Goal: Communication & Community: Answer question/provide support

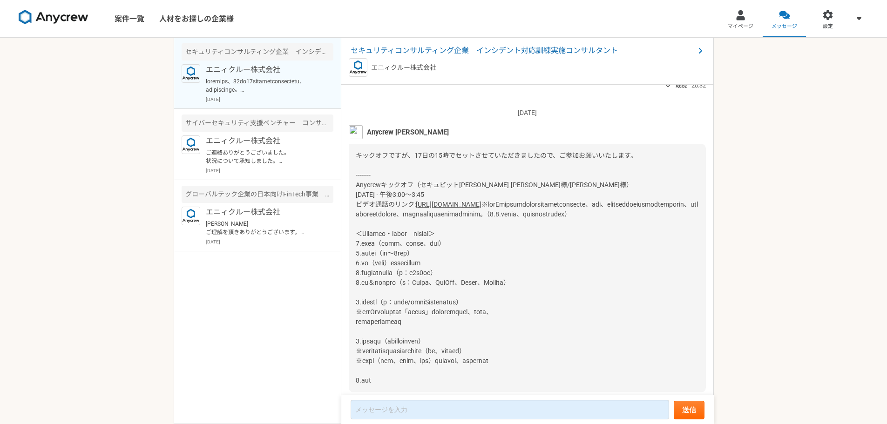
scroll to position [998, 0]
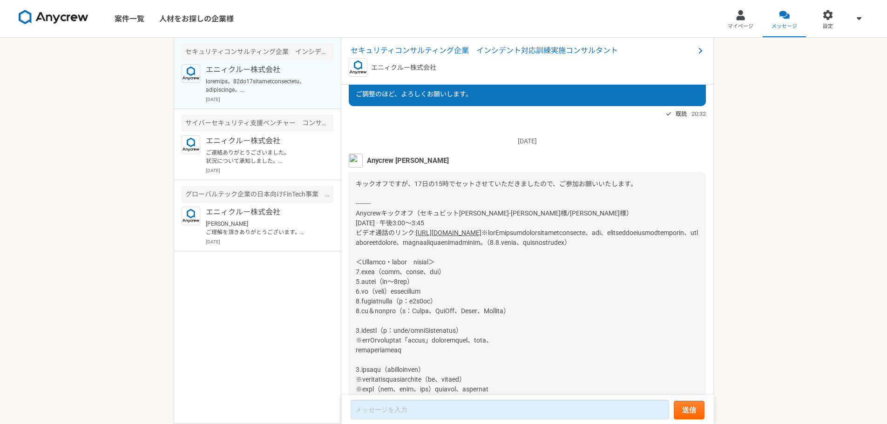
drag, startPoint x: 562, startPoint y: 232, endPoint x: 356, endPoint y: 230, distance: 205.4
click at [356, 230] on div "キックオフですが、17日の15時でセットさせていただきましたので、ご参加お願いいたします。 -------- Anycrewキックオフ（セキュビット[PERS…" at bounding box center [527, 296] width 357 height 249
copy div "ビデオ通話のリンク: [URL][DOMAIN_NAME]"
drag, startPoint x: 388, startPoint y: 263, endPoint x: 500, endPoint y: 273, distance: 112.7
click at [500, 273] on div "キックオフですが、17日の15時でセットさせていただきましたので、ご参加お願いいたします。 -------- Anycrewキックオフ（セキュビット[PERS…" at bounding box center [527, 296] width 357 height 249
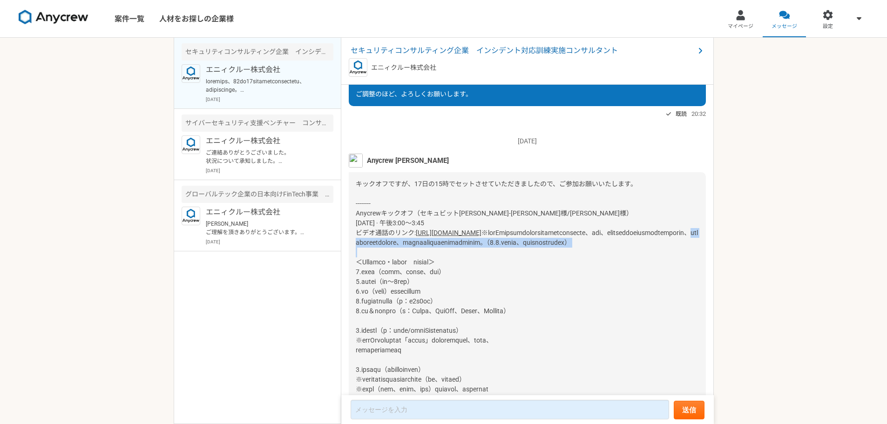
click at [500, 273] on div "キックオフですが、17日の15時でセットさせていただきましたので、ご参加お願いいたします。 -------- Anycrewキックオフ（セキュビット[PERS…" at bounding box center [527, 296] width 357 height 249
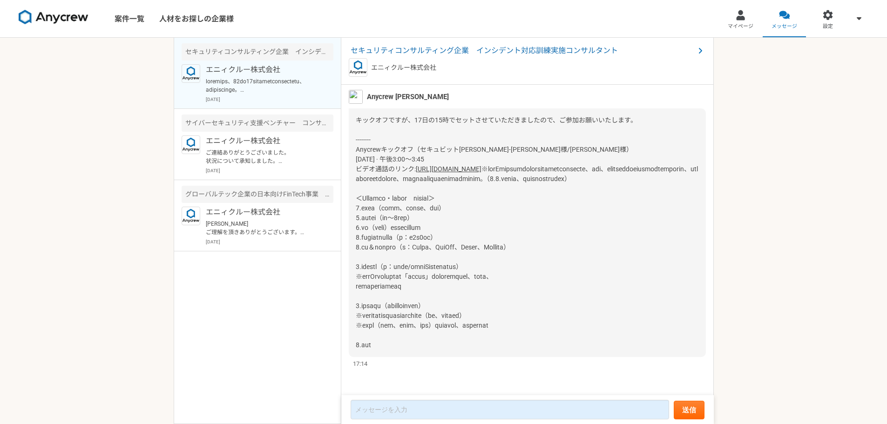
scroll to position [1091, 0]
drag, startPoint x: 361, startPoint y: 228, endPoint x: 583, endPoint y: 248, distance: 222.6
click at [583, 248] on div "キックオフですが、17日の15時でセットさせていただきましたので、ご参加お願いいたします。 -------- Anycrewキックオフ（セキュビット[PERS…" at bounding box center [527, 233] width 357 height 249
drag, startPoint x: 372, startPoint y: 233, endPoint x: 502, endPoint y: 241, distance: 130.2
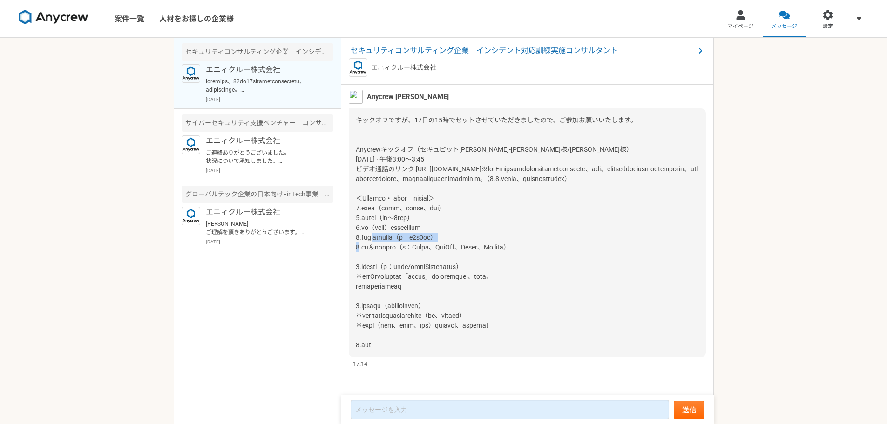
click at [502, 241] on div "キックオフですが、17日の15時でセットさせていただきましたので、ご参加お願いいたします。 -------- Anycrewキックオフ（セキュビット[PERS…" at bounding box center [527, 233] width 357 height 249
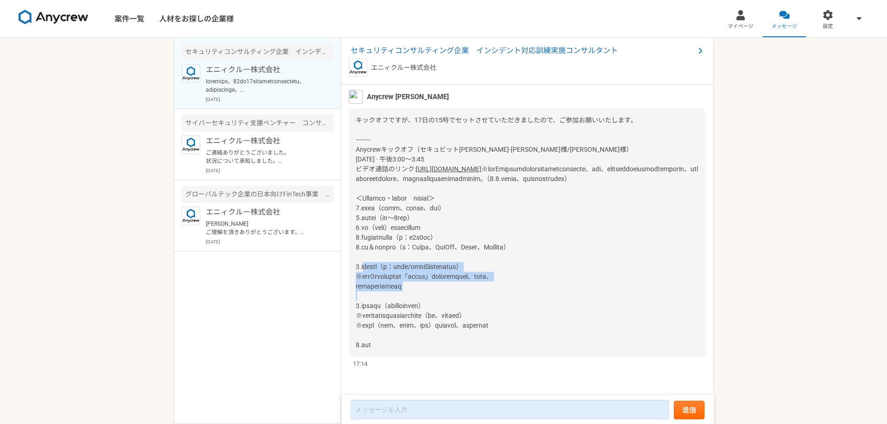
drag, startPoint x: 358, startPoint y: 266, endPoint x: 496, endPoint y: 289, distance: 139.3
click at [496, 289] on div "キックオフですが、17日の15時でセットさせていただきましたので、ご参加お願いいたします。 -------- Anycrewキックオフ（セキュビット[PERS…" at bounding box center [527, 233] width 357 height 249
drag, startPoint x: 357, startPoint y: 266, endPoint x: 472, endPoint y: 286, distance: 116.9
click at [472, 286] on div "キックオフですが、17日の15時でセットさせていただきましたので、ご参加お願いいたします。 -------- Anycrewキックオフ（セキュビット[PERS…" at bounding box center [527, 233] width 357 height 249
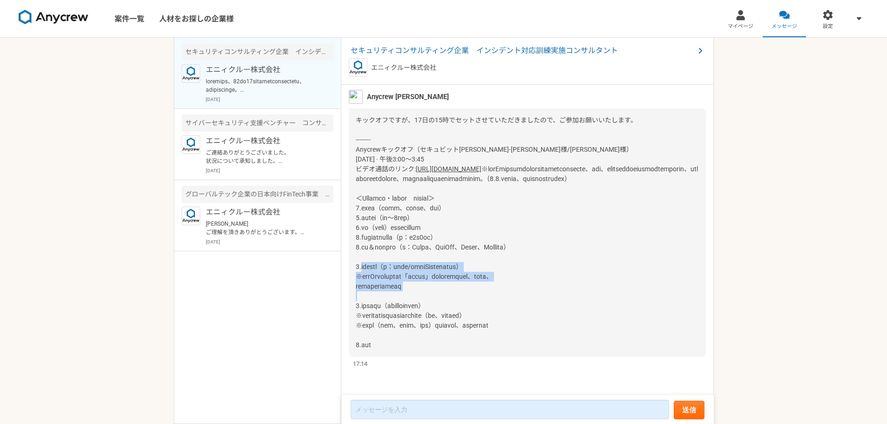
click at [472, 286] on div "キックオフですが、17日の15時でセットさせていただきましたので、ご参加お願いいたします。 -------- Anycrewキックオフ（セキュビット[PERS…" at bounding box center [527, 233] width 357 height 249
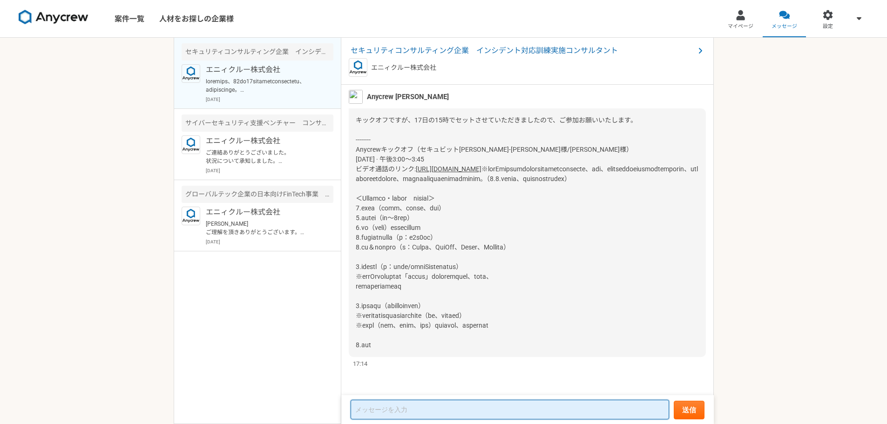
click at [452, 411] on textarea at bounding box center [510, 410] width 319 height 20
click at [448, 410] on textarea at bounding box center [510, 410] width 319 height 20
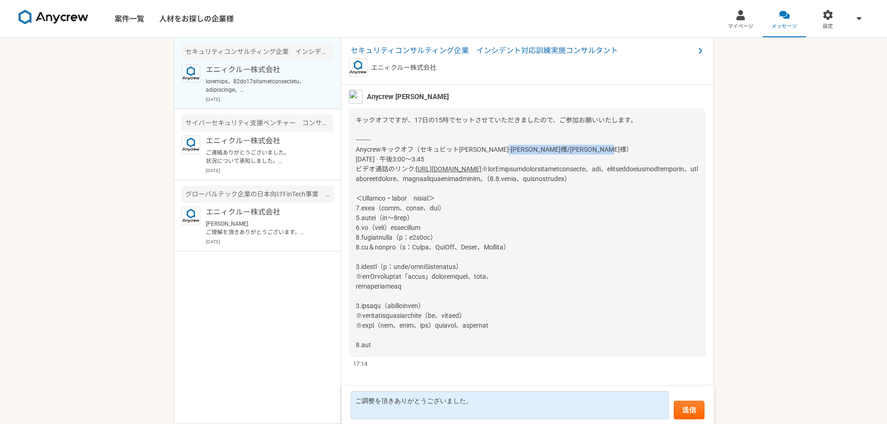
drag, startPoint x: 355, startPoint y: 129, endPoint x: 463, endPoint y: 130, distance: 108.5
click at [463, 130] on div "キックオフですが、17日の15時でセットさせていただきましたので、ご参加お願いいたします。 -------- Anycrewキックオフ（セキュビット[PERS…" at bounding box center [527, 233] width 357 height 249
copy span "[DATE] · 午後3:00～3:45"
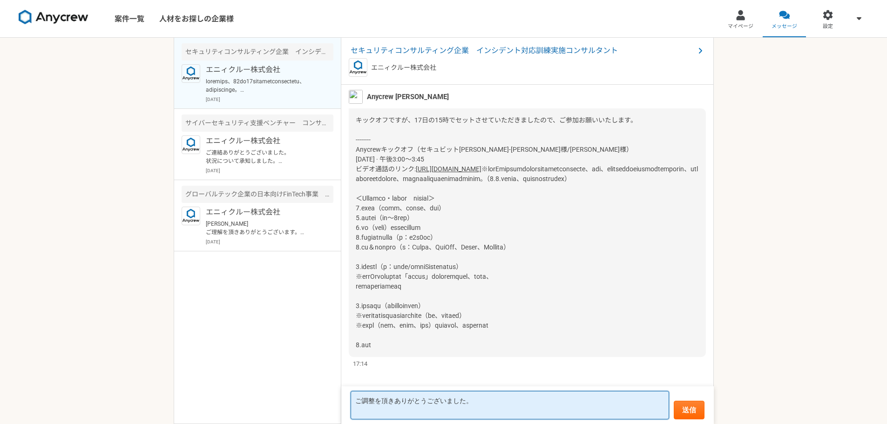
click at [475, 413] on textarea "ご調整を頂きありがとうございました。" at bounding box center [510, 405] width 319 height 28
paste textarea "[DATE] · 午後3:00～3:45"
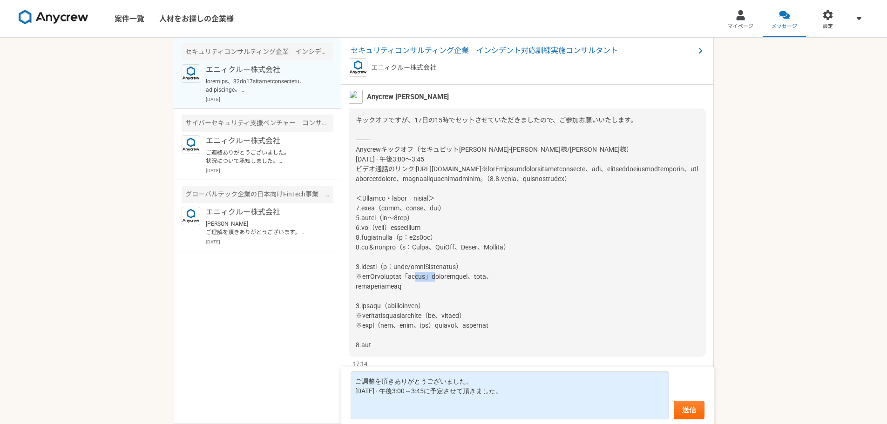
drag, startPoint x: 435, startPoint y: 276, endPoint x: 464, endPoint y: 277, distance: 28.9
click at [464, 277] on span at bounding box center [527, 257] width 342 height 184
copy span "業務報告書"
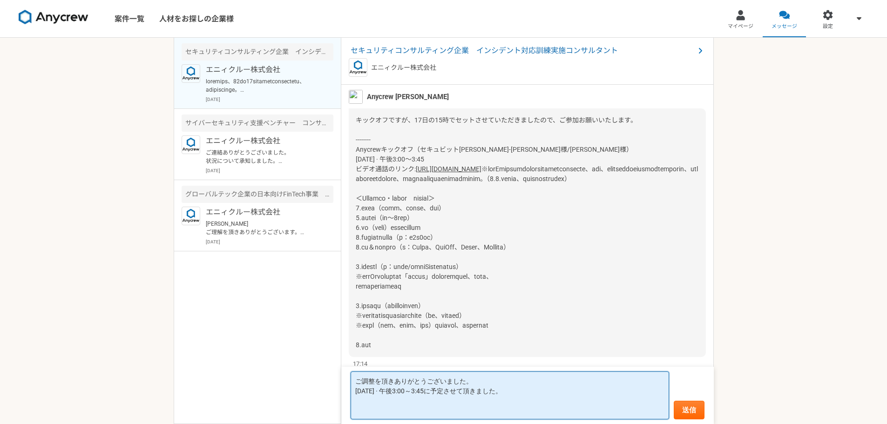
click at [447, 409] on textarea "ご調整を頂きありがとうございました。 [DATE] · 午後3:00～3:45に予定させて頂きました。" at bounding box center [510, 396] width 319 height 48
paste textarea "業務報告書"
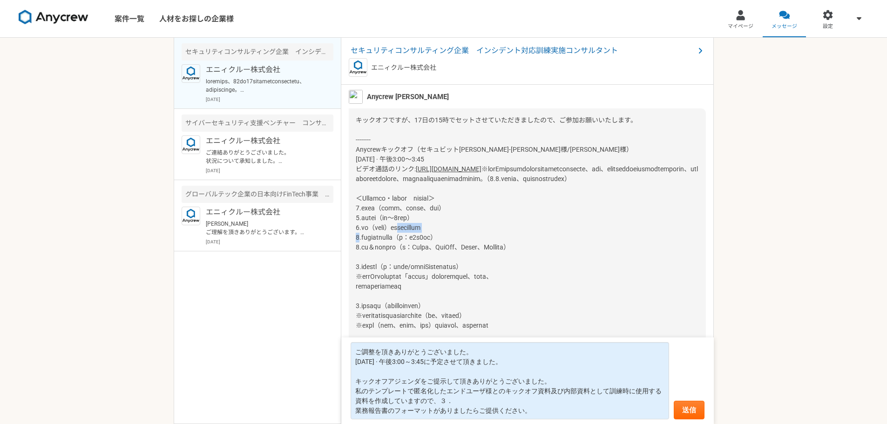
drag, startPoint x: 415, startPoint y: 228, endPoint x: 477, endPoint y: 229, distance: 62.0
click at [477, 229] on span at bounding box center [527, 257] width 342 height 184
copy span "取り組むべきタスク等"
click at [459, 402] on textarea "ご調整を頂きありがとうございました。 [DATE] · 午後3:00～3:45に予定させて頂きました。 キックオフアジェンダをご提示して頂きありがとうございま…" at bounding box center [510, 380] width 319 height 77
paste textarea "取り組むべきタスク等"
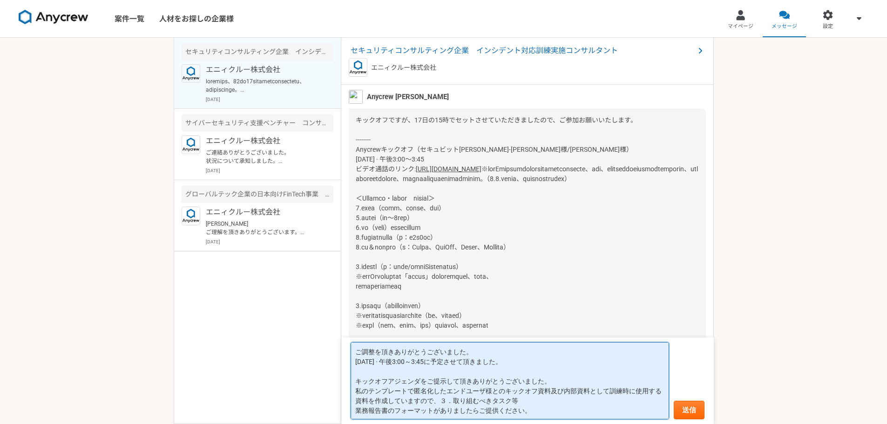
click at [448, 402] on textarea "ご調整を頂きありがとうございました。 [DATE] · 午後3:00～3:45に予定させて頂きました。 キックオフアジェンダをご提示して頂きありがとうございま…" at bounding box center [510, 380] width 319 height 77
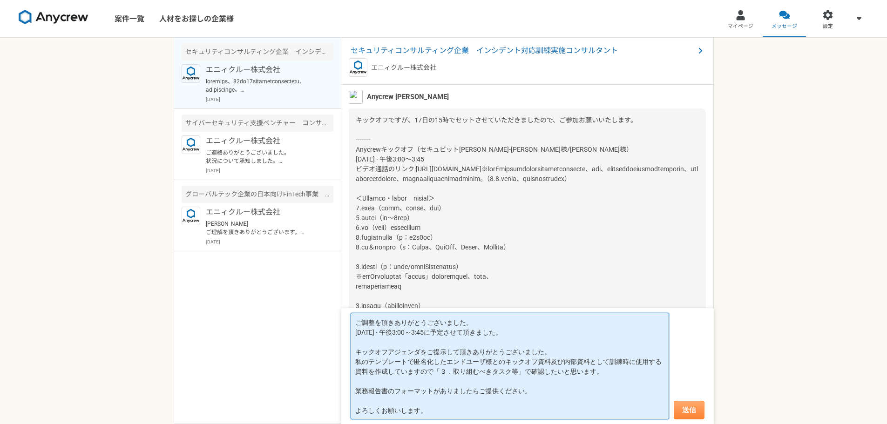
type textarea "ご調整を頂きありがとうございました。 [DATE] · 午後3:00～3:45に予定させて頂きました。 キックオフアジェンダをご提示して頂きありがとうございま…"
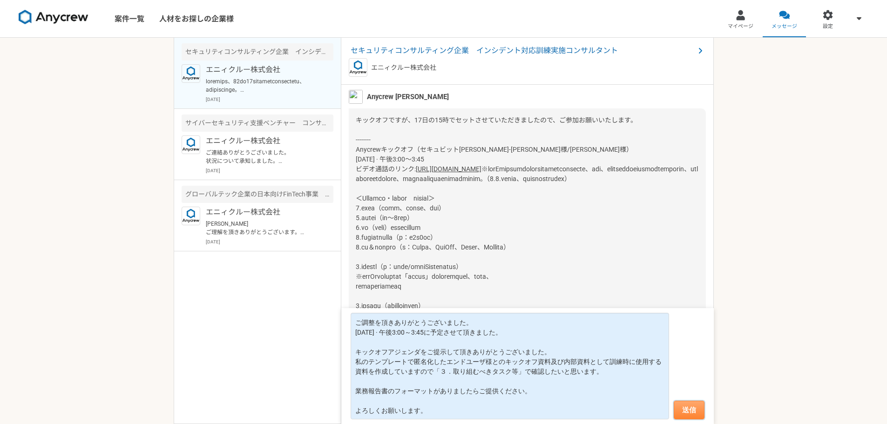
click at [693, 409] on button "送信" at bounding box center [689, 410] width 31 height 19
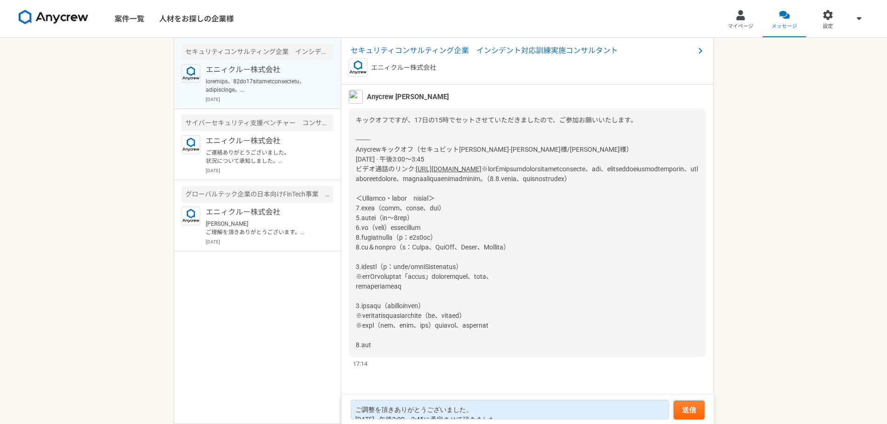
scroll to position [1121, 0]
